Goal: Task Accomplishment & Management: Complete application form

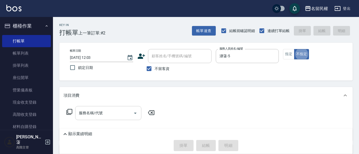
click at [101, 115] on input "服務名稱/代號" at bounding box center [103, 112] width 53 height 9
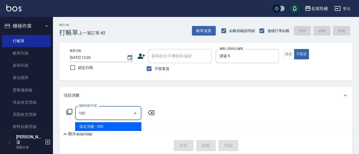
type input "指定洗髮(102)"
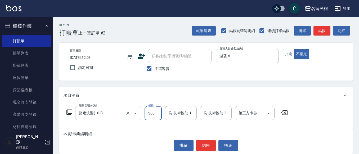
type input "300"
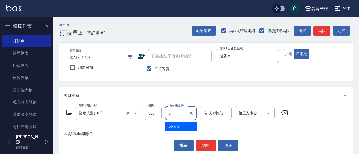
type input "瀞蓤-5"
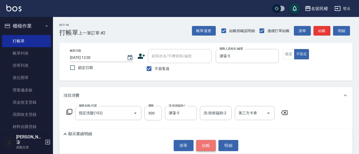
click at [205, 147] on button "結帳" at bounding box center [206, 145] width 20 height 11
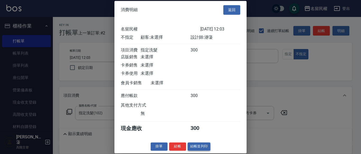
scroll to position [7, 0]
click at [178, 149] on button "結帳" at bounding box center [177, 146] width 17 height 8
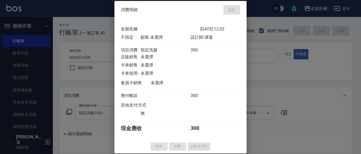
type input "[DATE] 13:01"
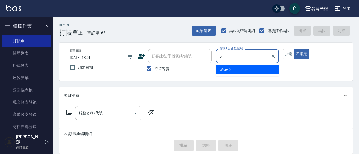
type input "瀞蓤-5"
type button "false"
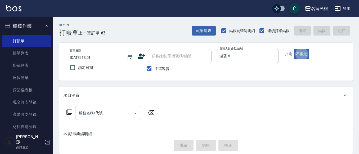
click at [101, 106] on div "服務名稱/代號" at bounding box center [108, 113] width 66 height 14
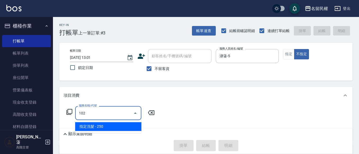
type input "指定洗髮(102)"
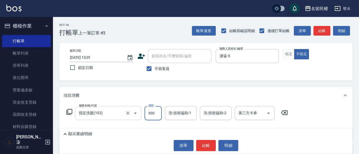
type input "300"
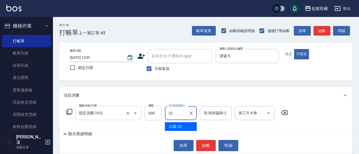
type input "妘庭-22"
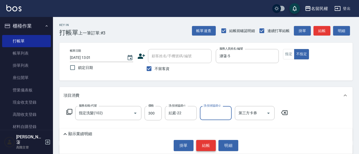
click at [203, 146] on button "結帳" at bounding box center [206, 145] width 20 height 11
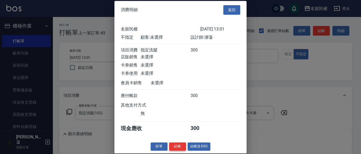
click at [178, 145] on button "結帳" at bounding box center [177, 146] width 17 height 8
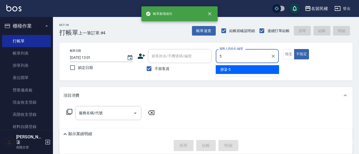
type input "瀞蓤-5"
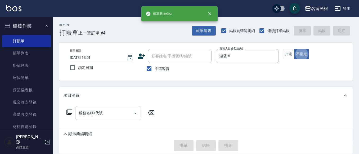
click at [87, 115] on input "服務名稱/代號" at bounding box center [103, 112] width 53 height 9
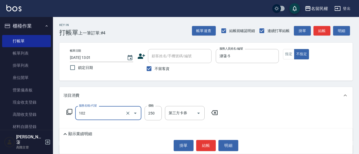
type input "指定洗髮(102)"
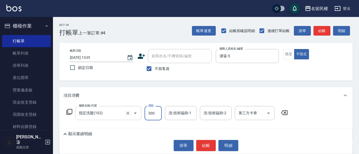
type input "300"
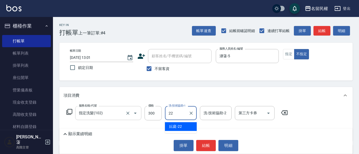
type input "妘庭-22"
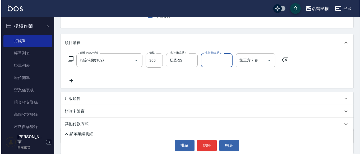
scroll to position [53, 0]
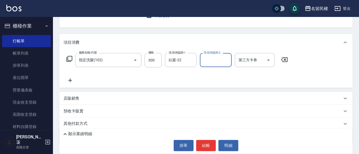
click at [68, 83] on icon at bounding box center [69, 80] width 13 height 6
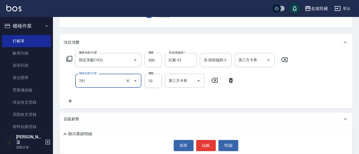
type input "[PERSON_NAME](701)"
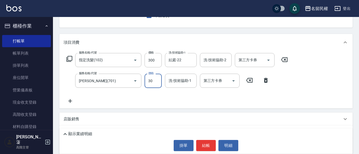
type input "30"
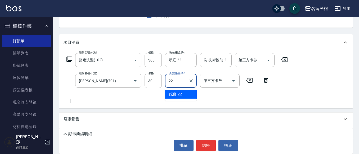
type input "妘庭-22"
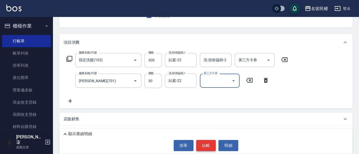
click at [202, 149] on button "結帳" at bounding box center [206, 145] width 20 height 11
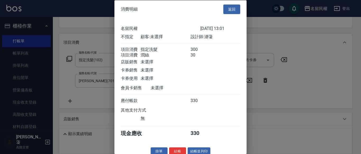
scroll to position [13, 0]
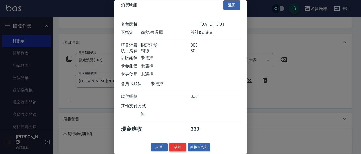
click at [182, 147] on button "結帳" at bounding box center [177, 147] width 17 height 8
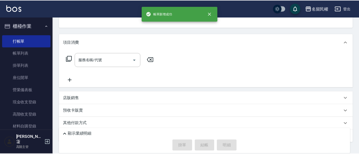
scroll to position [51, 0]
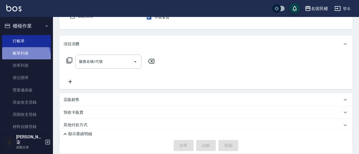
click at [24, 58] on link "帳單列表" at bounding box center [26, 53] width 49 height 12
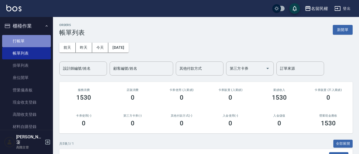
click at [31, 41] on link "打帳單" at bounding box center [26, 41] width 49 height 12
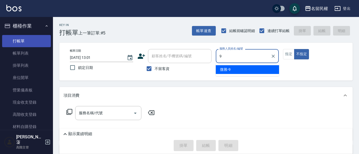
type input "微雅-9"
type button "false"
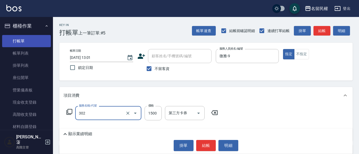
type input "燙髮(302)"
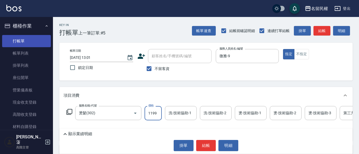
type input "1199"
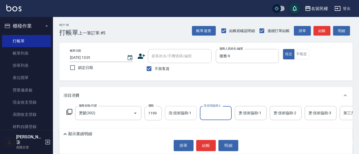
click at [180, 111] on input "洗-技術協助-1" at bounding box center [180, 112] width 27 height 9
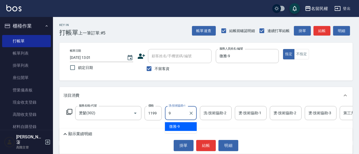
type input "微雅-9"
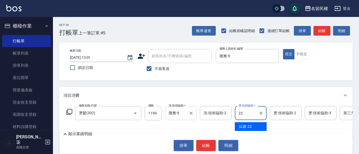
type input "妘庭-22"
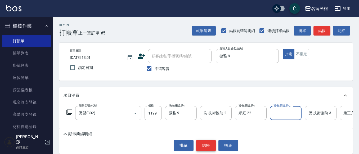
click at [201, 146] on button "結帳" at bounding box center [206, 145] width 20 height 11
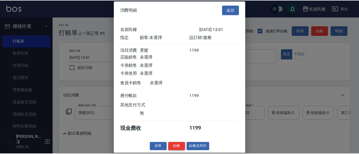
scroll to position [7, 0]
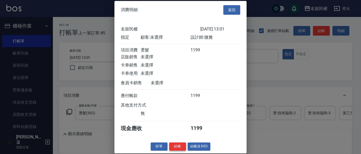
click at [180, 150] on button "結帳" at bounding box center [177, 146] width 17 height 8
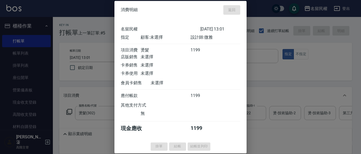
type input "[DATE] 13:02"
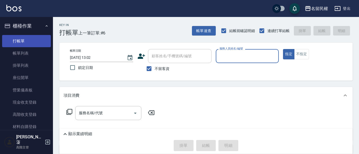
click at [19, 50] on link "帳單列表" at bounding box center [26, 53] width 49 height 12
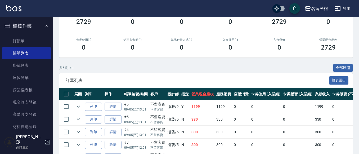
scroll to position [106, 0]
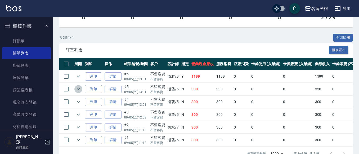
click at [79, 90] on icon "expand row" at bounding box center [78, 89] width 6 height 6
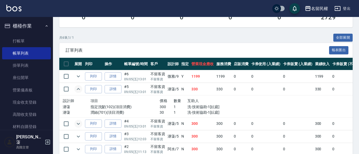
click at [80, 123] on icon "expand row" at bounding box center [78, 123] width 6 height 6
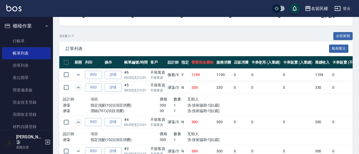
scroll to position [132, 0]
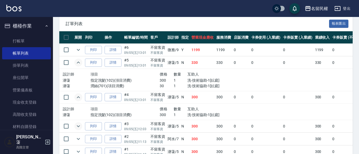
click at [80, 127] on icon "expand row" at bounding box center [78, 126] width 6 height 6
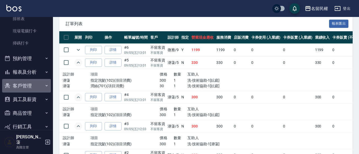
click at [34, 88] on button "客戶管理" at bounding box center [26, 86] width 49 height 14
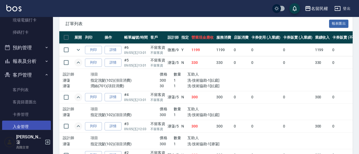
scroll to position [159, 0]
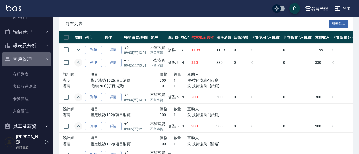
drag, startPoint x: 43, startPoint y: 57, endPoint x: 46, endPoint y: 48, distance: 9.0
click at [43, 56] on button "客戶管理" at bounding box center [26, 59] width 49 height 14
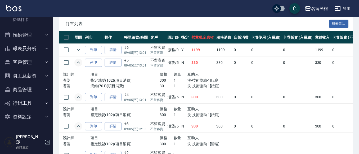
scroll to position [151, 0]
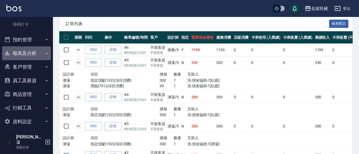
click at [43, 48] on button "報表及分析" at bounding box center [26, 53] width 49 height 14
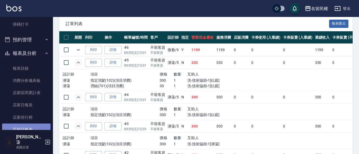
click at [24, 125] on link "互助日報表" at bounding box center [26, 129] width 49 height 12
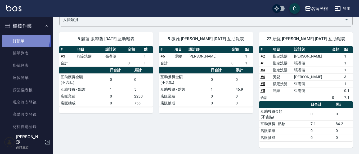
click at [20, 38] on link "打帳單" at bounding box center [26, 41] width 49 height 12
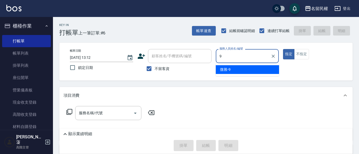
type input "微雅-9"
type button "true"
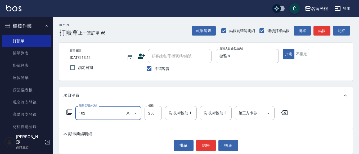
type input "指定洗髮(102)"
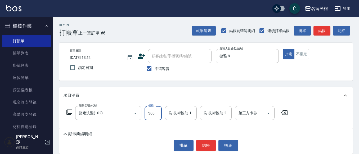
type input "300"
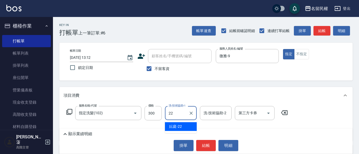
type input "妘庭-22"
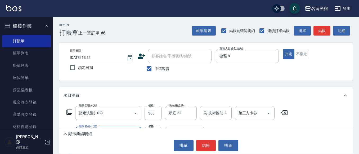
type input "[PERSON_NAME](701)"
type input "30"
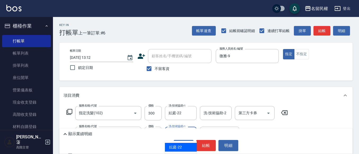
type input "妘庭-22"
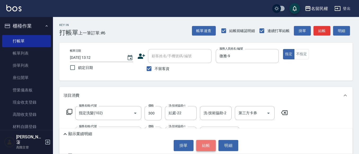
drag, startPoint x: 207, startPoint y: 142, endPoint x: 197, endPoint y: 141, distance: 10.7
click at [205, 142] on button "結帳" at bounding box center [206, 145] width 20 height 11
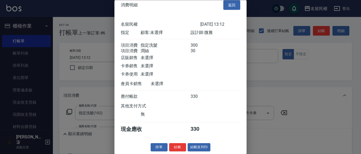
scroll to position [13, 0]
click at [182, 148] on button "結帳" at bounding box center [177, 147] width 17 height 8
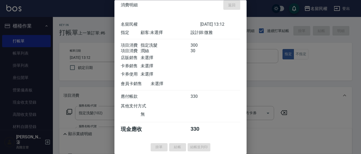
type input "[DATE] 13:13"
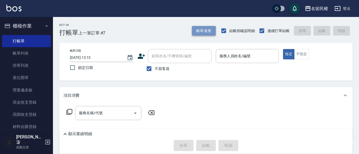
click at [198, 29] on button "帳單速查" at bounding box center [204, 31] width 24 height 10
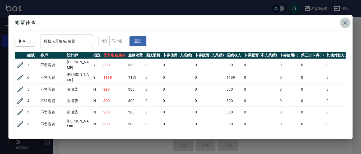
click at [345, 26] on icon "button" at bounding box center [345, 23] width 6 height 6
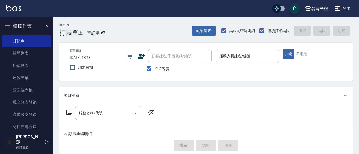
click at [261, 56] on input "服務人員姓名/編號" at bounding box center [247, 55] width 58 height 9
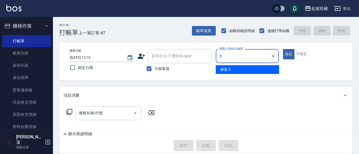
type input "瀞蓤-5"
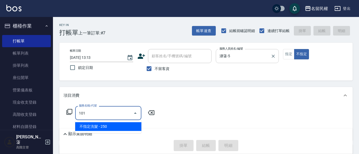
type input "不指定洗髮(101)"
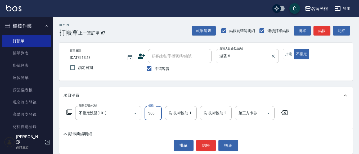
type input "300"
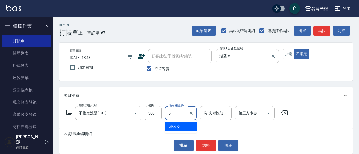
type input "瀞蓤-5"
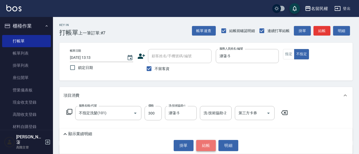
click at [201, 144] on button "結帳" at bounding box center [206, 145] width 20 height 11
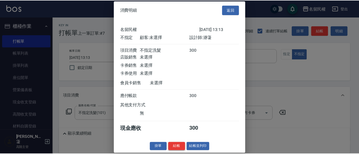
scroll to position [7, 0]
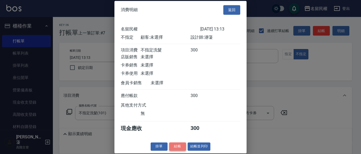
click at [179, 148] on button "結帳" at bounding box center [177, 146] width 17 height 8
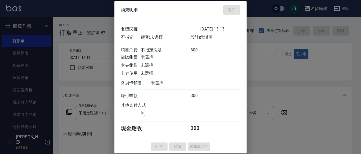
type input "[DATE] 13:15"
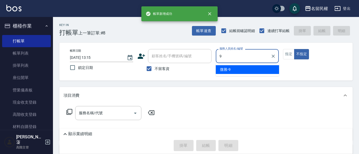
type input "微雅-9"
type button "false"
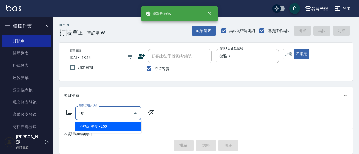
type input "101."
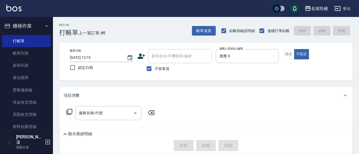
click at [151, 114] on icon at bounding box center [150, 112] width 13 height 6
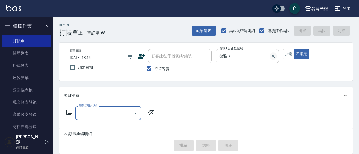
click at [270, 56] on icon "Clear" at bounding box center [272, 55] width 5 height 5
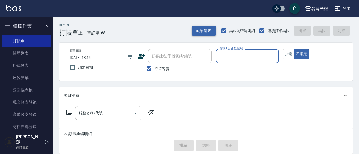
click at [212, 33] on button "帳單速查" at bounding box center [204, 31] width 24 height 10
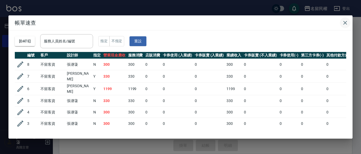
click at [342, 22] on icon "button" at bounding box center [345, 23] width 6 height 6
